Goal: Transaction & Acquisition: Purchase product/service

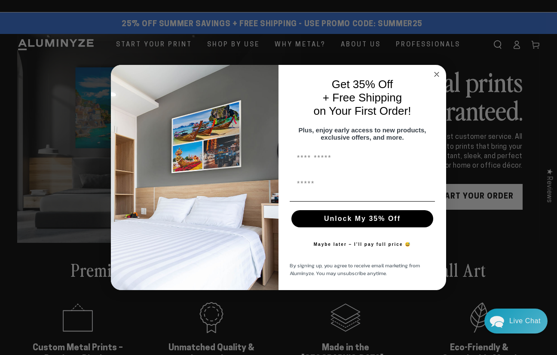
click at [436, 73] on circle "Close dialog" at bounding box center [437, 75] width 10 height 10
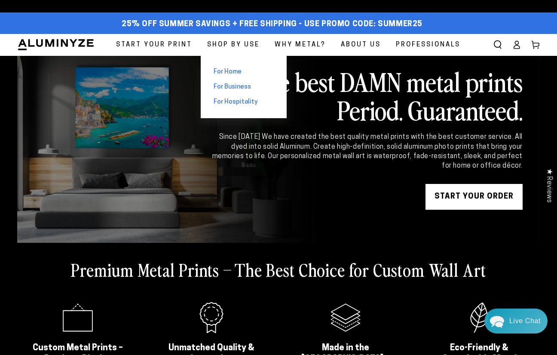
click at [221, 87] on span "For Business" at bounding box center [232, 87] width 37 height 9
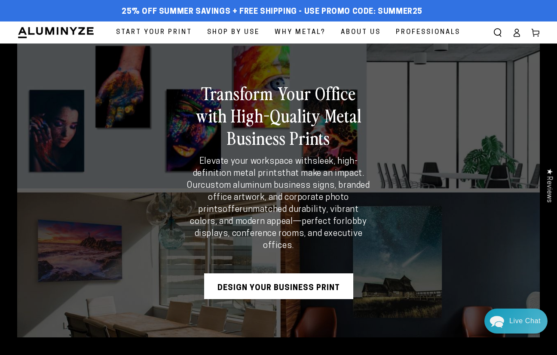
click at [276, 285] on link "Design Your Business Print" at bounding box center [278, 286] width 149 height 26
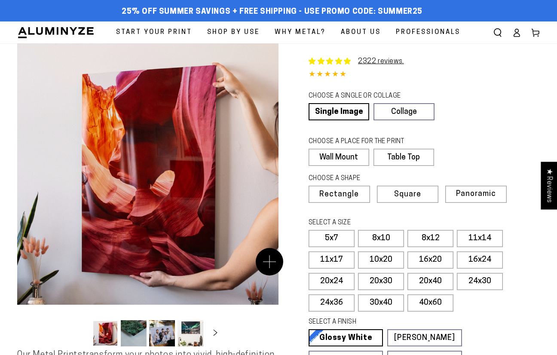
select select "**********"
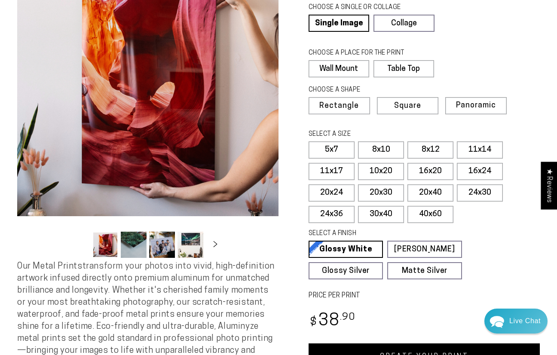
scroll to position [88, 0]
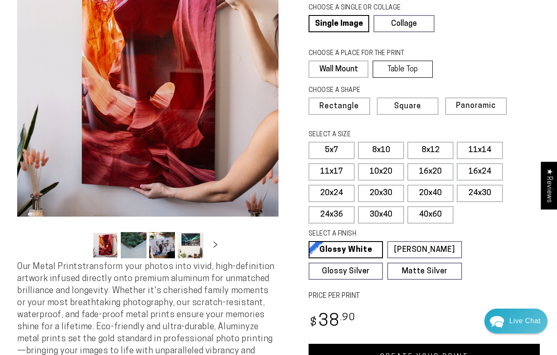
click at [389, 69] on label "Table Top" at bounding box center [403, 69] width 60 height 17
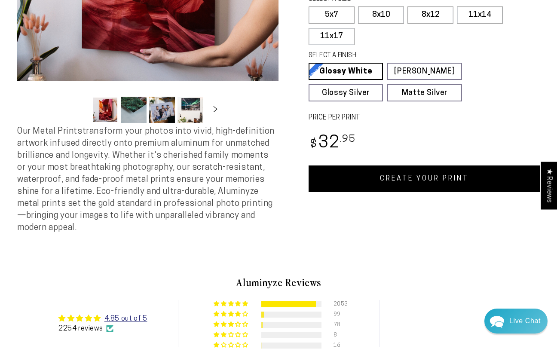
scroll to position [225, 0]
